Goal: Task Accomplishment & Management: Use online tool/utility

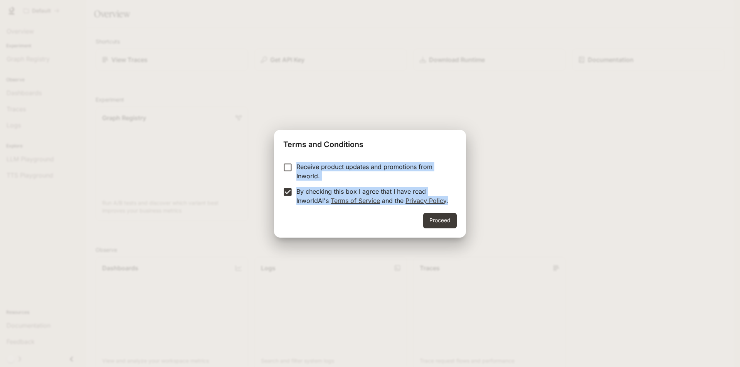
drag, startPoint x: 297, startPoint y: 164, endPoint x: 455, endPoint y: 212, distance: 165.0
click at [455, 212] on div "Receive product updates and promotions from Inworld. By checking this box I agr…" at bounding box center [370, 184] width 192 height 57
copy form "Receive product updates and promotions from Inworld. By checking this box I agr…"
click at [434, 222] on button "Proceed" at bounding box center [440, 220] width 34 height 15
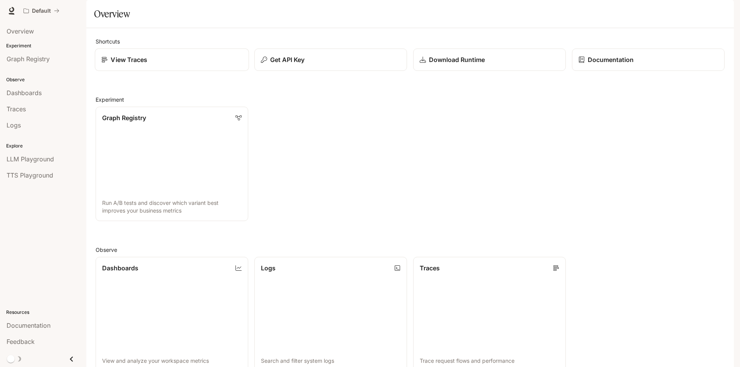
click at [158, 64] on div "View Traces" at bounding box center [171, 59] width 141 height 9
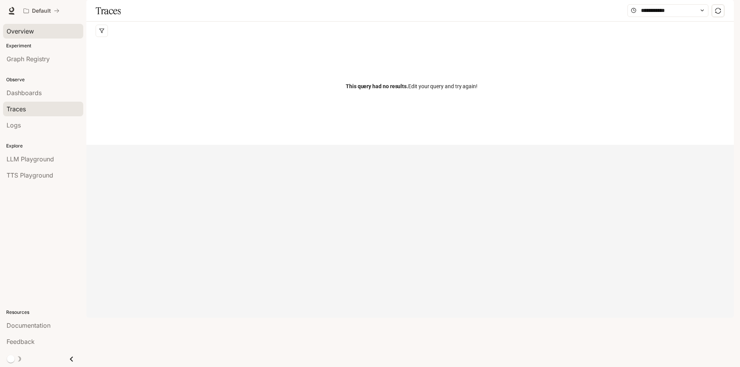
click at [29, 34] on span "Overview" at bounding box center [20, 31] width 27 height 9
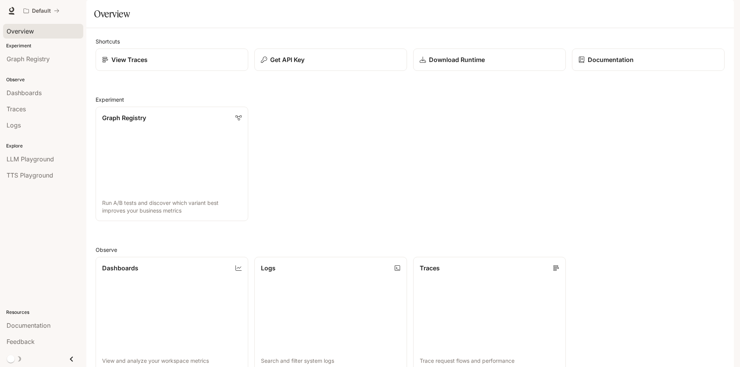
scroll to position [116, 0]
